Goal: Transaction & Acquisition: Subscribe to service/newsletter

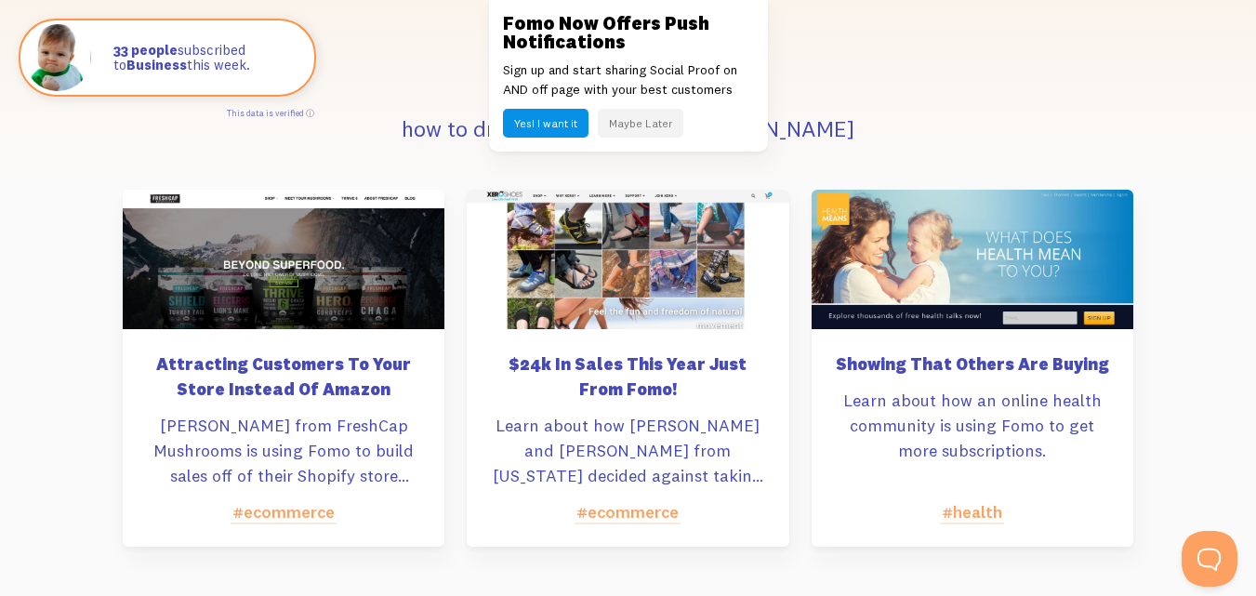
click at [618, 124] on button "Maybe Later" at bounding box center [641, 123] width 86 height 29
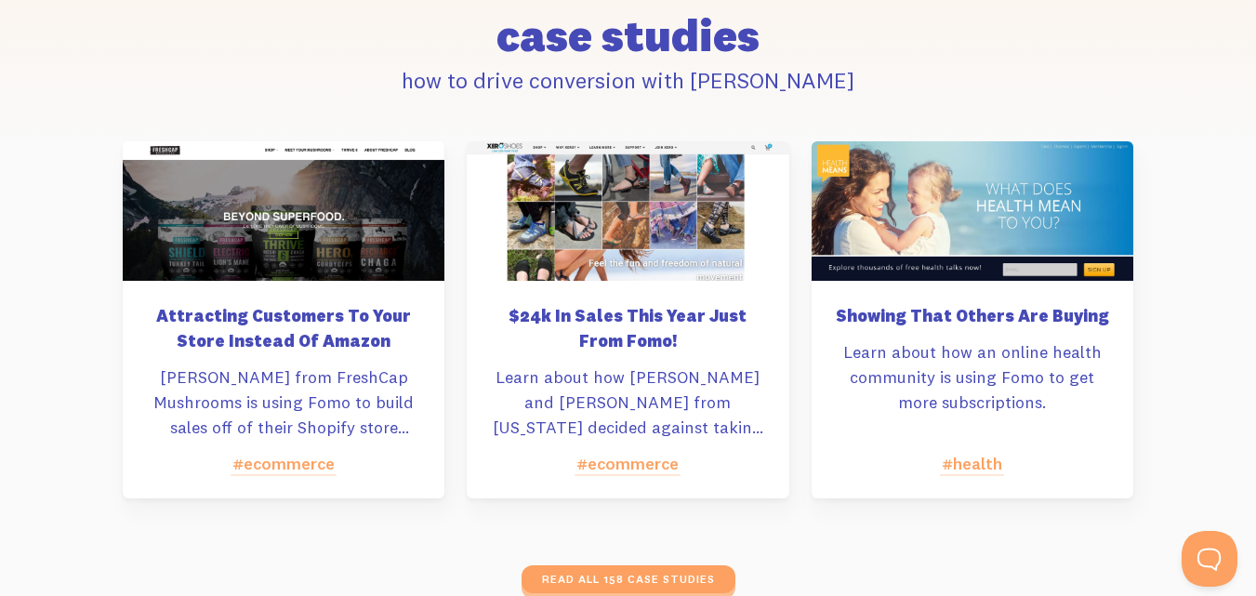
scroll to position [8449, 0]
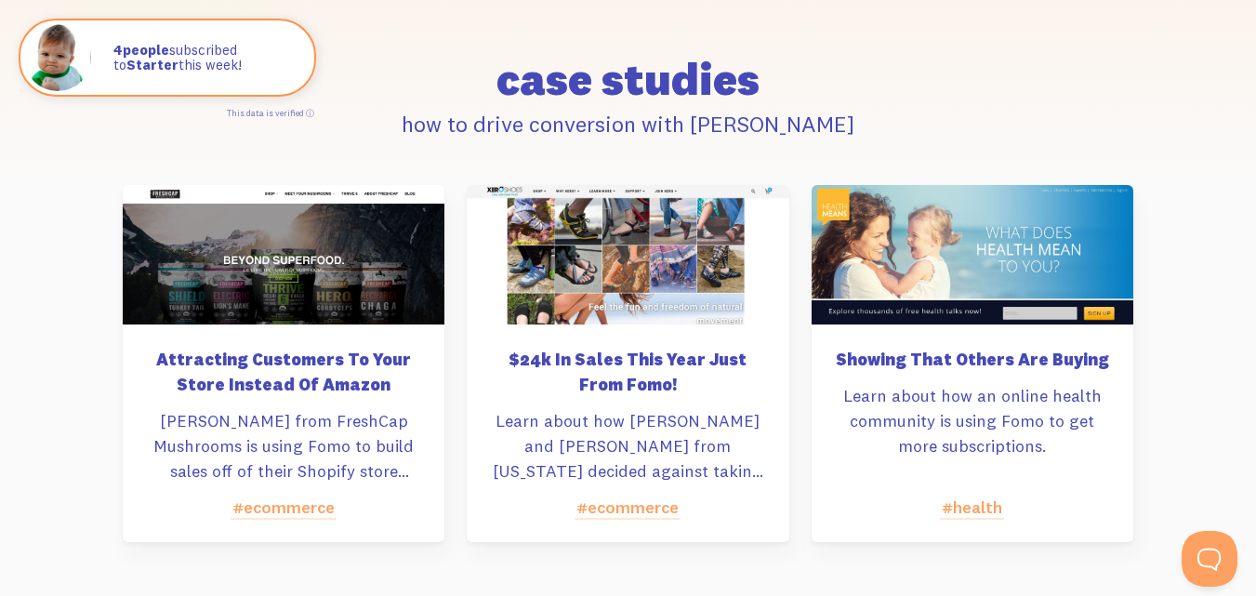
click at [612, 357] on h5 "$24k In Sales This Year Just From Fomo!" at bounding box center [627, 372] width 277 height 50
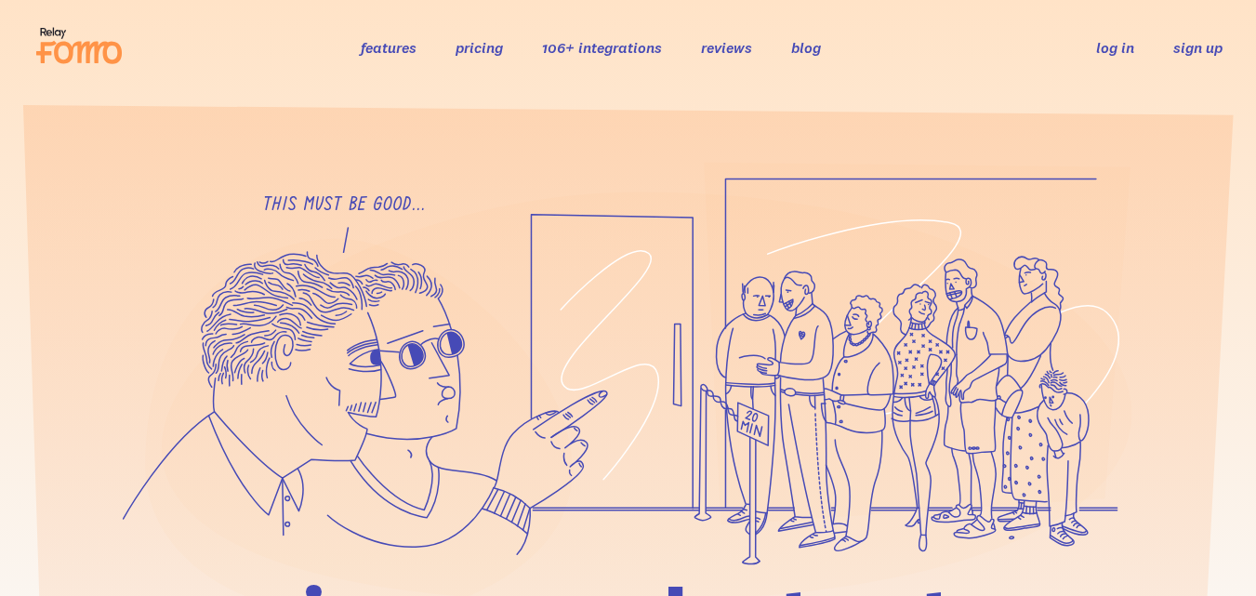
click at [1200, 46] on link "sign up" at bounding box center [1198, 48] width 49 height 20
